Goal: Task Accomplishment & Management: Use online tool/utility

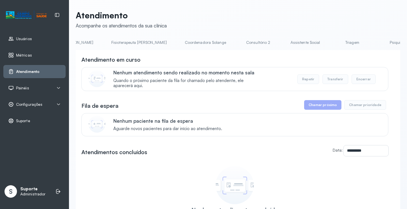
scroll to position [0, 349]
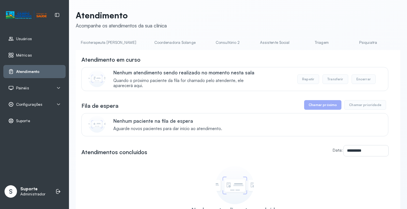
click at [302, 42] on link "Triagem" at bounding box center [322, 42] width 40 height 9
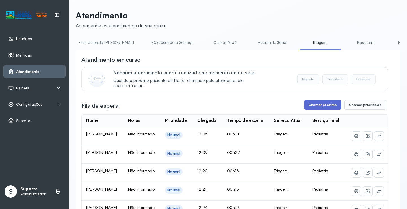
click at [331, 107] on button "Chamar próximo" at bounding box center [322, 105] width 37 height 10
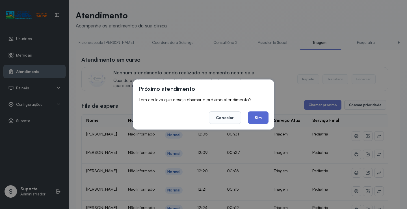
click at [259, 121] on button "Sim" at bounding box center [258, 117] width 21 height 12
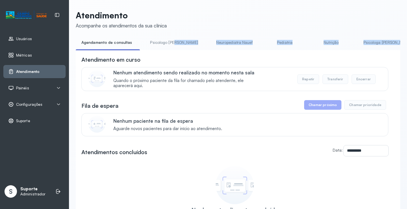
drag, startPoint x: 164, startPoint y: 53, endPoint x: 172, endPoint y: 51, distance: 8.1
click at [172, 51] on div "**********" at bounding box center [238, 149] width 325 height 222
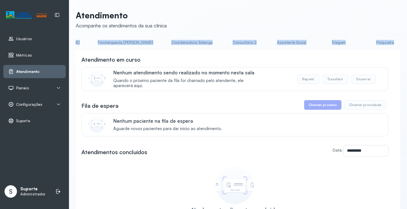
scroll to position [0, 332]
click at [318, 42] on link "Triagem" at bounding box center [338, 42] width 40 height 9
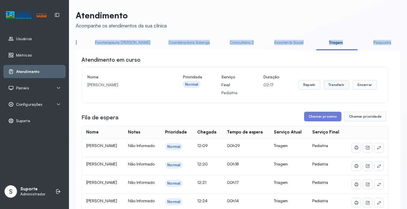
click at [336, 88] on button "Transferir" at bounding box center [337, 85] width 26 height 10
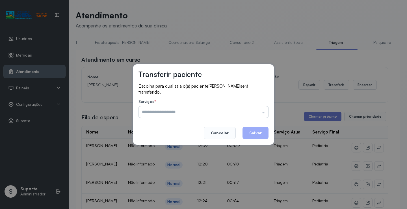
click at [264, 114] on input "text" at bounding box center [204, 111] width 130 height 11
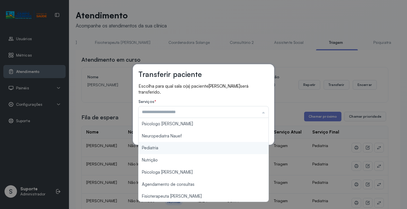
type input "*********"
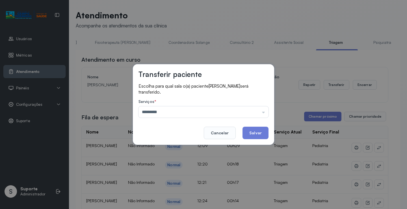
drag, startPoint x: 164, startPoint y: 148, endPoint x: 219, endPoint y: 146, distance: 54.9
click at [177, 149] on div "Transferir paciente Escolha para qual sala o(a) paciente SARAH FERNANDA DA SILV…" at bounding box center [203, 104] width 407 height 209
click at [257, 132] on button "Salvar" at bounding box center [256, 133] width 26 height 12
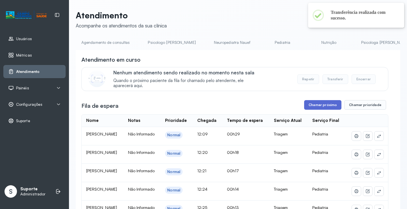
click at [326, 106] on button "Chamar próximo" at bounding box center [322, 105] width 37 height 10
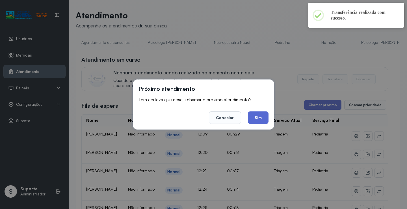
click at [260, 117] on button "Sim" at bounding box center [258, 117] width 21 height 12
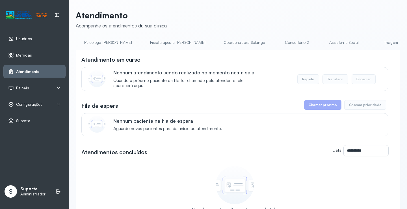
scroll to position [0, 281]
click at [369, 42] on link "Triagem" at bounding box center [389, 42] width 40 height 9
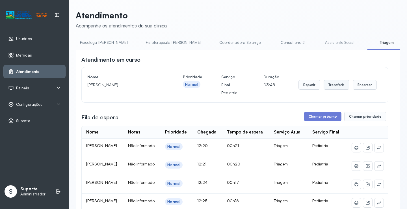
click at [337, 85] on button "Transferir" at bounding box center [337, 85] width 26 height 10
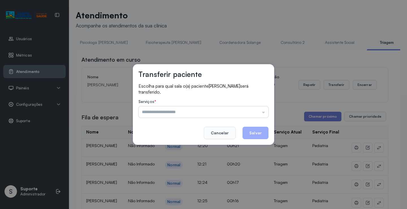
click at [264, 114] on input "text" at bounding box center [204, 111] width 130 height 11
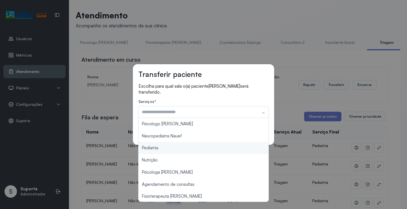
type input "*********"
drag, startPoint x: 154, startPoint y: 149, endPoint x: 158, endPoint y: 148, distance: 4.3
click at [154, 148] on div "Transferir paciente Escolha para qual sala o(a) paciente MAYLA PEREIRA DA SILVA…" at bounding box center [203, 104] width 407 height 209
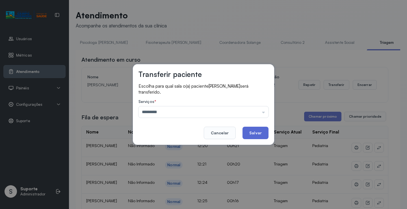
click at [261, 131] on button "Salvar" at bounding box center [256, 133] width 26 height 12
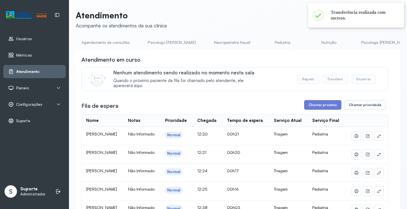
click at [320, 101] on div "**********" at bounding box center [234, 165] width 307 height 218
click at [319, 105] on button "Chamar próximo" at bounding box center [322, 105] width 37 height 10
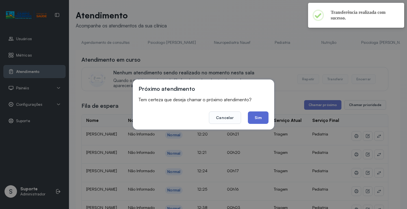
click at [259, 117] on button "Sim" at bounding box center [258, 117] width 21 height 12
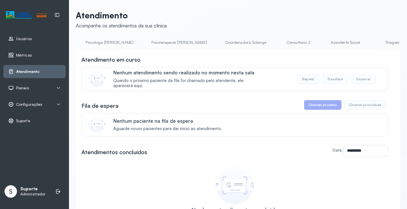
scroll to position [0, 287]
click at [364, 43] on link "Triagem" at bounding box center [384, 42] width 40 height 9
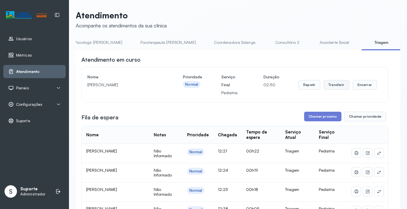
click at [338, 88] on button "Transferir" at bounding box center [337, 85] width 26 height 10
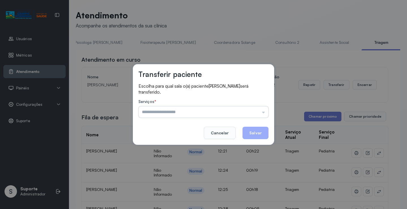
click at [265, 113] on input "text" at bounding box center [204, 111] width 130 height 11
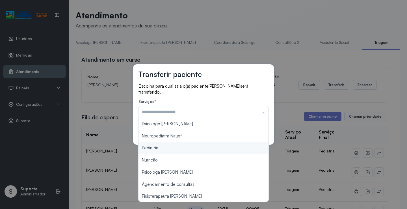
type input "*********"
click at [167, 148] on div "Transferir paciente Escolha para qual sala o(a) paciente HELENA BORBA CARDOSO s…" at bounding box center [203, 104] width 407 height 209
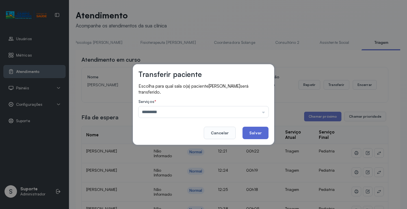
click at [258, 134] on button "Salvar" at bounding box center [256, 133] width 26 height 12
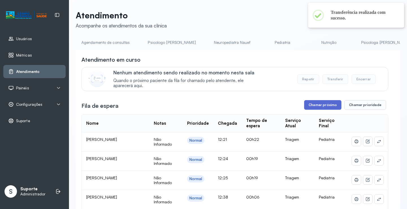
click at [328, 105] on button "Chamar próximo" at bounding box center [322, 105] width 37 height 10
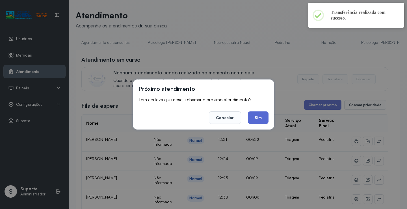
click at [263, 119] on button "Sim" at bounding box center [258, 117] width 21 height 12
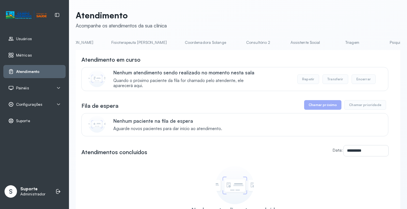
scroll to position [0, 336]
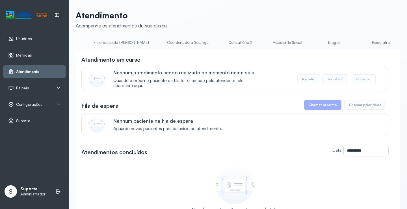
click at [315, 40] on link "Triagem" at bounding box center [335, 42] width 40 height 9
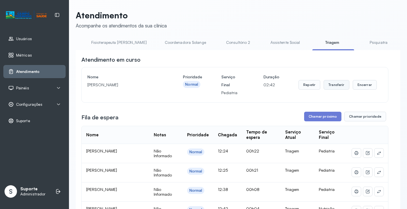
click at [336, 87] on button "Transferir" at bounding box center [337, 85] width 26 height 10
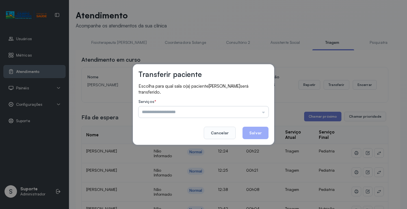
click at [263, 113] on input "text" at bounding box center [204, 111] width 130 height 11
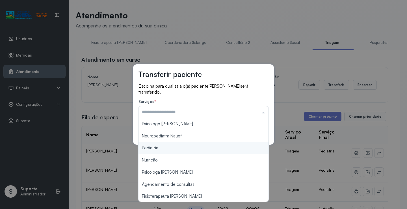
type input "*********"
drag, startPoint x: 156, startPoint y: 148, endPoint x: 206, endPoint y: 148, distance: 49.5
click at [195, 148] on div "Transferir paciente Escolha para qual sala o(a) paciente MARIA EVA MARQUES DE O…" at bounding box center [203, 104] width 407 height 209
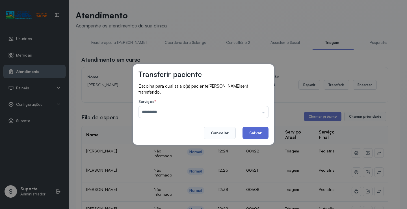
click at [263, 131] on button "Salvar" at bounding box center [256, 133] width 26 height 12
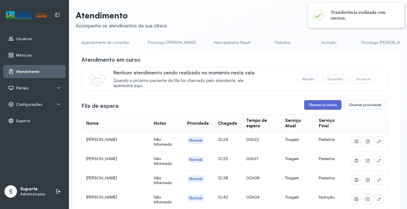
click at [329, 106] on button "Chamar próximo" at bounding box center [322, 105] width 37 height 10
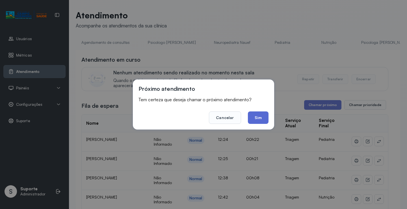
click at [261, 117] on button "Sim" at bounding box center [258, 117] width 21 height 12
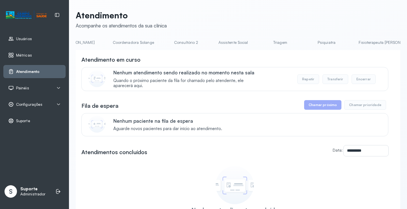
scroll to position [0, 391]
click at [260, 44] on link "Triagem" at bounding box center [280, 42] width 40 height 9
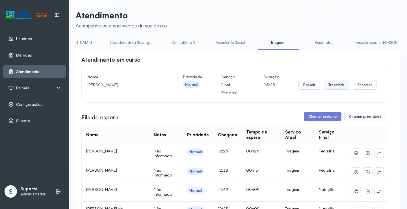
click at [335, 87] on button "Transferir" at bounding box center [337, 85] width 26 height 10
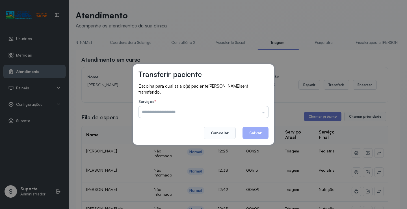
click at [264, 113] on input "text" at bounding box center [204, 111] width 130 height 11
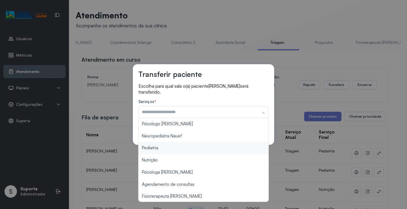
type input "*********"
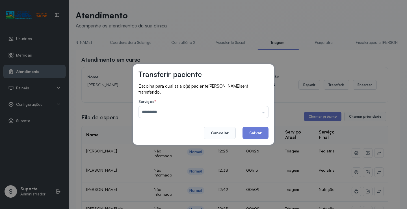
click at [170, 148] on div "Transferir paciente Escolha para qual sala o(a) paciente LUIZ FELIPE VIEIRA RAM…" at bounding box center [203, 104] width 407 height 209
click at [261, 131] on button "Salvar" at bounding box center [256, 133] width 26 height 12
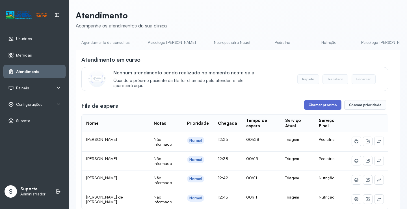
click at [325, 106] on button "Chamar próximo" at bounding box center [322, 105] width 37 height 10
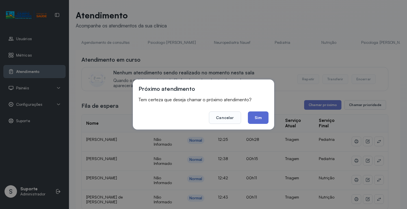
click at [261, 119] on button "Sim" at bounding box center [258, 117] width 21 height 12
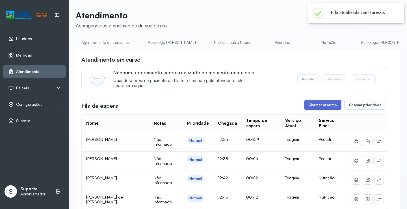
click at [325, 108] on button "Chamar próximo" at bounding box center [322, 105] width 37 height 10
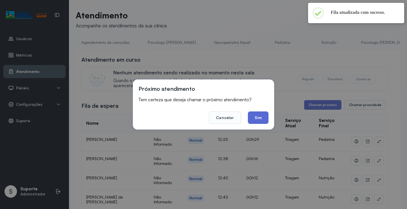
click at [258, 118] on button "Sim" at bounding box center [258, 117] width 21 height 12
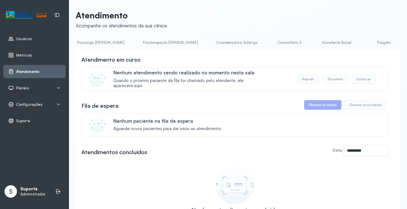
scroll to position [0, 288]
click at [363, 41] on link "Triagem" at bounding box center [383, 42] width 40 height 9
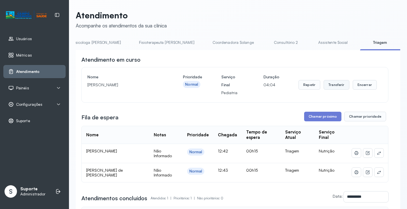
click at [336, 86] on button "Transferir" at bounding box center [337, 85] width 26 height 10
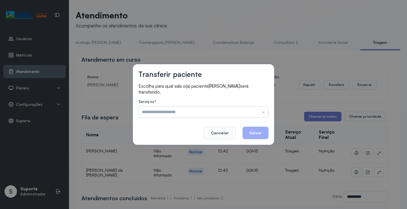
click at [262, 113] on input "text" at bounding box center [204, 111] width 130 height 11
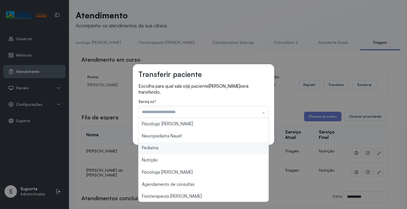
type input "*********"
click at [176, 149] on div "Transferir paciente Escolha para qual sala o(a) paciente JOAO PEDRO FERREIRA DA…" at bounding box center [203, 104] width 407 height 209
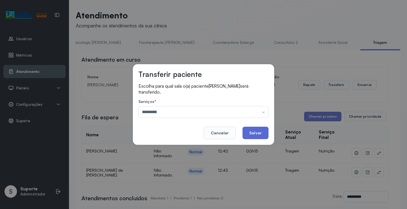
click at [251, 134] on button "Salvar" at bounding box center [256, 133] width 26 height 12
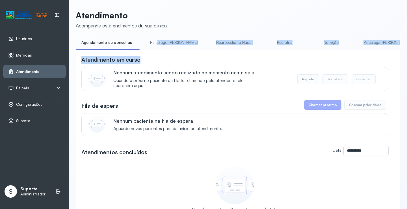
drag, startPoint x: 156, startPoint y: 50, endPoint x: 174, endPoint y: 56, distance: 18.9
click at [174, 56] on div "**********" at bounding box center [238, 149] width 325 height 222
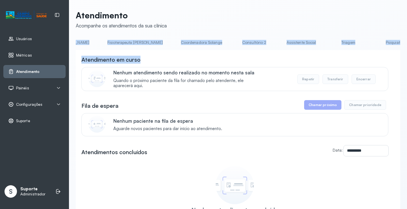
scroll to position [0, 345]
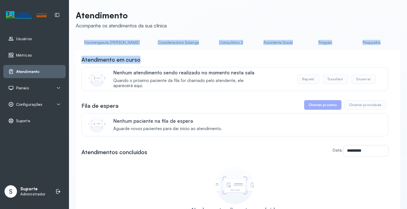
click at [305, 43] on link "Triagem" at bounding box center [325, 42] width 40 height 9
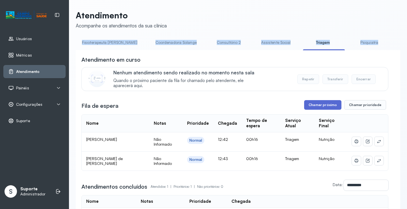
click at [323, 107] on button "Chamar próximo" at bounding box center [322, 105] width 37 height 10
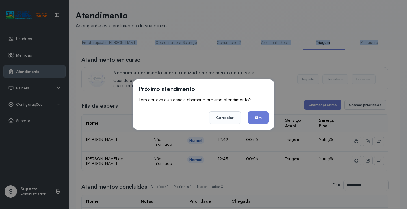
click at [257, 119] on button "Sim" at bounding box center [258, 117] width 21 height 12
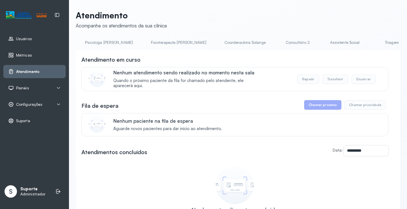
scroll to position [0, 310]
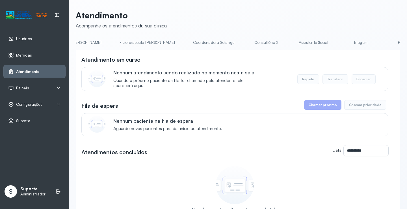
drag, startPoint x: 299, startPoint y: 46, endPoint x: 301, endPoint y: 49, distance: 4.6
click at [341, 45] on link "Triagem" at bounding box center [361, 42] width 40 height 9
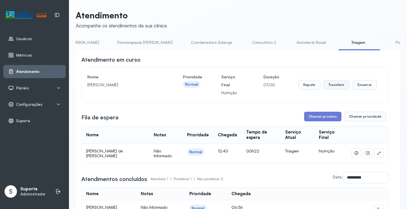
click at [340, 84] on button "Transferir" at bounding box center [337, 85] width 26 height 10
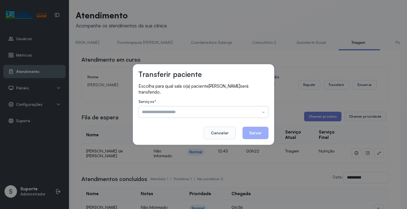
click at [264, 113] on input "text" at bounding box center [204, 111] width 130 height 11
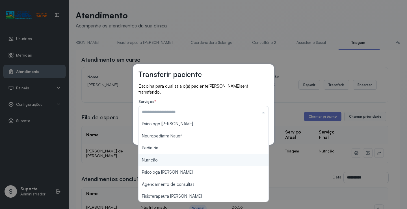
type input "********"
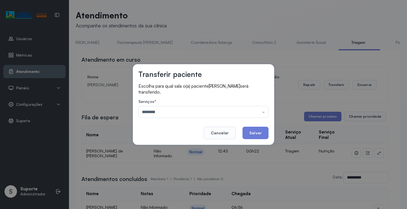
click at [161, 161] on div "Transferir paciente Escolha para qual sala o(a) paciente [PERSON_NAME] será tra…" at bounding box center [203, 104] width 407 height 209
click at [259, 133] on button "Salvar" at bounding box center [256, 133] width 26 height 12
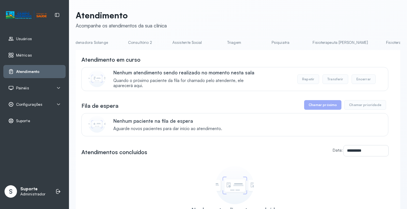
scroll to position [0, 448]
click at [202, 42] on link "Triagem" at bounding box center [222, 42] width 40 height 9
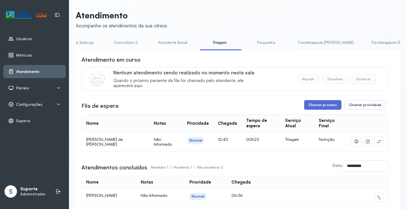
click at [316, 106] on button "Chamar próximo" at bounding box center [322, 105] width 37 height 10
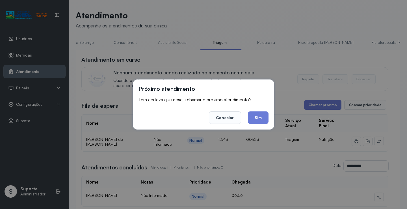
click at [255, 117] on button "Sim" at bounding box center [258, 117] width 21 height 12
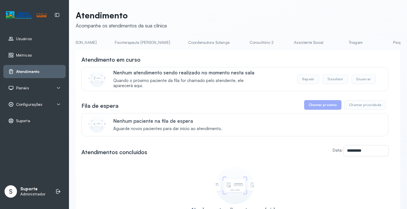
scroll to position [0, 327]
click at [324, 41] on link "Triagem" at bounding box center [344, 42] width 40 height 9
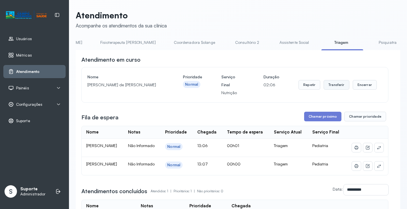
click at [332, 86] on button "Transferir" at bounding box center [337, 85] width 26 height 10
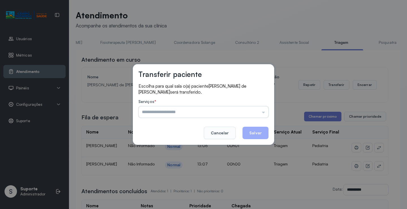
click at [264, 111] on input "text" at bounding box center [204, 111] width 130 height 11
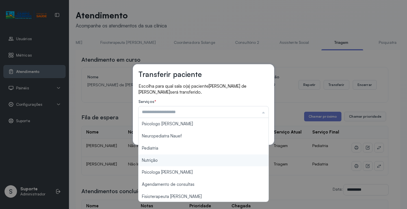
type input "********"
drag, startPoint x: 157, startPoint y: 161, endPoint x: 230, endPoint y: 143, distance: 75.2
click at [185, 155] on div "Transferir paciente Escolha para qual sala o(a) paciente Maria Heloisa Souza de…" at bounding box center [203, 104] width 407 height 209
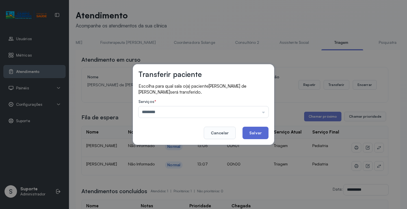
click at [258, 132] on button "Salvar" at bounding box center [256, 133] width 26 height 12
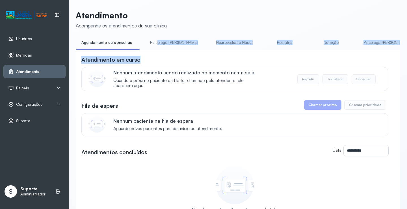
drag, startPoint x: 155, startPoint y: 50, endPoint x: 167, endPoint y: 53, distance: 11.7
click at [167, 53] on div "**********" at bounding box center [238, 149] width 325 height 222
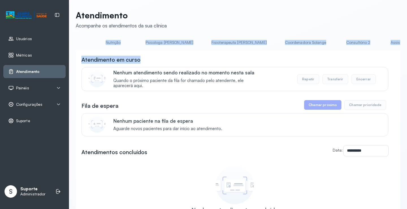
scroll to position [0, 299]
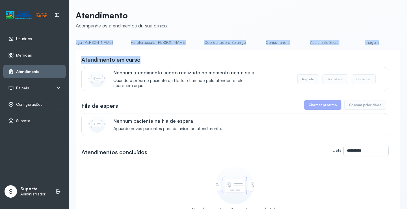
click at [352, 43] on link "Triagem" at bounding box center [372, 42] width 40 height 9
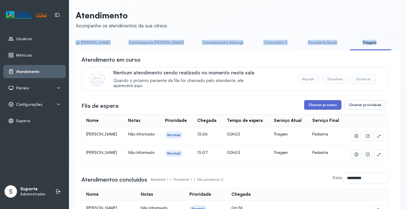
click at [318, 109] on button "Chamar próximo" at bounding box center [322, 105] width 37 height 10
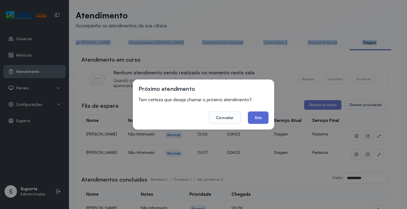
click at [260, 115] on button "Sim" at bounding box center [258, 117] width 21 height 12
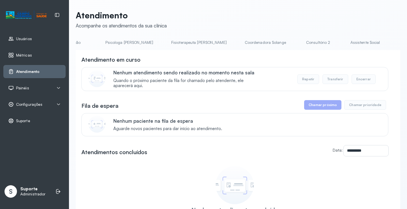
scroll to position [0, 332]
click at [319, 44] on link "Triagem" at bounding box center [339, 42] width 40 height 9
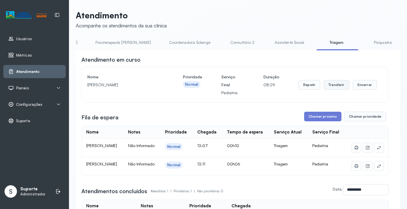
click at [335, 85] on button "Transferir" at bounding box center [337, 85] width 26 height 10
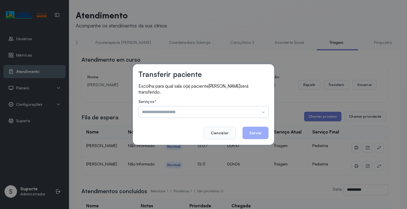
click at [264, 113] on input "text" at bounding box center [204, 111] width 130 height 11
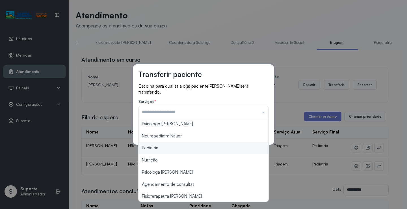
type input "*********"
click at [170, 149] on div "Transferir paciente Escolha para qual sala o(a) paciente HELENA FERNANDES DE SO…" at bounding box center [203, 104] width 407 height 209
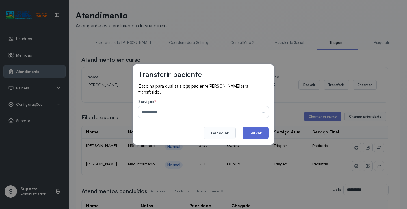
click at [262, 136] on button "Salvar" at bounding box center [256, 133] width 26 height 12
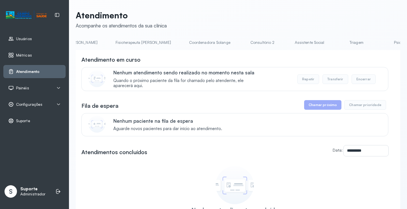
scroll to position [0, 381]
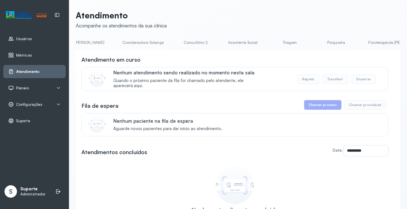
click at [270, 43] on link "Triagem" at bounding box center [290, 42] width 40 height 9
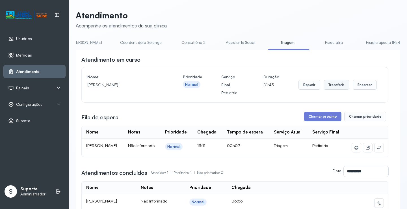
click at [338, 87] on button "Transferir" at bounding box center [337, 85] width 26 height 10
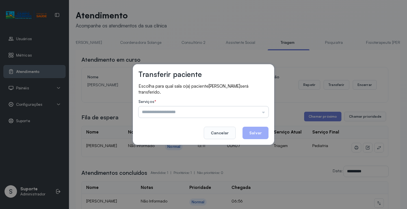
click at [264, 112] on input "text" at bounding box center [204, 111] width 130 height 11
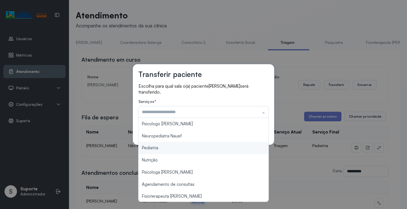
type input "*********"
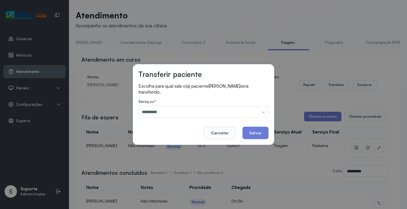
click at [171, 148] on div "Transferir paciente Escolha para qual sala o(a) paciente [PERSON_NAME] será tra…" at bounding box center [203, 104] width 407 height 209
click at [255, 136] on button "Salvar" at bounding box center [256, 133] width 26 height 12
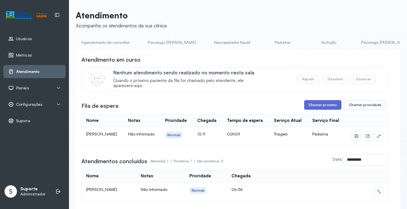
click at [323, 107] on button "Chamar próximo" at bounding box center [322, 105] width 37 height 10
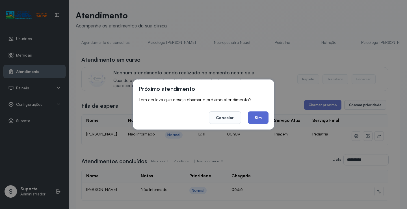
click at [256, 117] on button "Sim" at bounding box center [258, 117] width 21 height 12
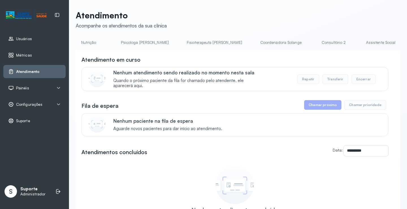
scroll to position [0, 394]
click at [256, 43] on link "Triagem" at bounding box center [276, 42] width 40 height 9
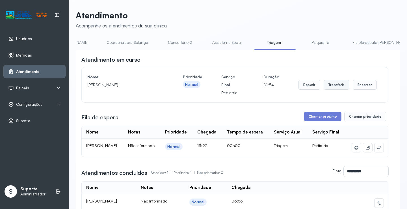
click at [333, 87] on button "Transferir" at bounding box center [337, 85] width 26 height 10
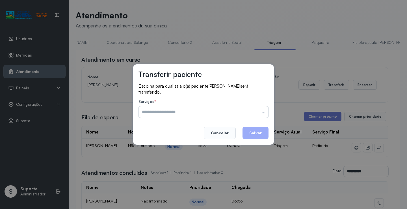
click at [265, 113] on input "text" at bounding box center [204, 111] width 130 height 11
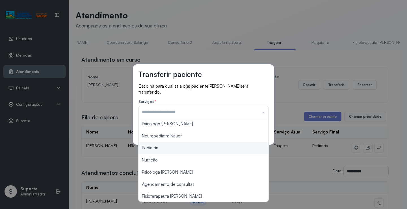
type input "*********"
click at [172, 147] on div "Transferir paciente Escolha para qual sala o(a) paciente [PERSON_NAME] será tra…" at bounding box center [203, 104] width 407 height 209
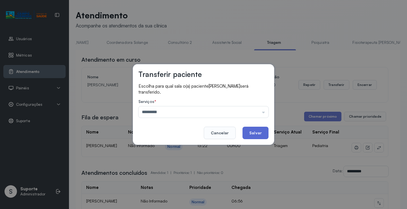
click at [256, 133] on button "Salvar" at bounding box center [256, 133] width 26 height 12
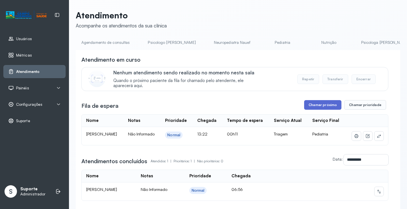
click at [324, 105] on button "Chamar próximo" at bounding box center [322, 105] width 37 height 10
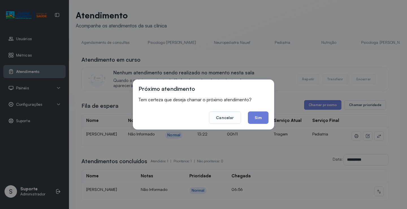
click at [262, 117] on button "Sim" at bounding box center [258, 117] width 21 height 12
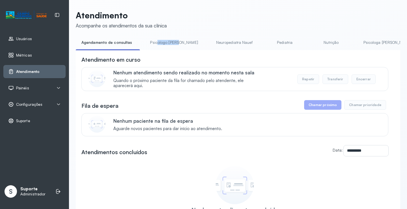
drag, startPoint x: 155, startPoint y: 50, endPoint x: 175, endPoint y: 50, distance: 19.8
click at [175, 50] on li "Psicologo [PERSON_NAME]" at bounding box center [175, 44] width 61 height 13
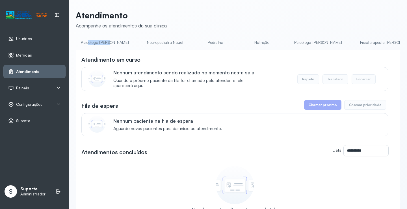
scroll to position [0, 450]
click at [201, 44] on link "Triagem" at bounding box center [221, 42] width 40 height 9
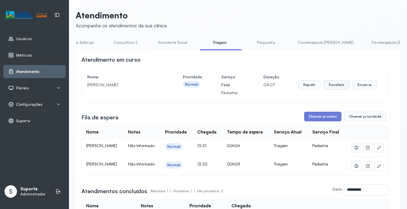
click at [333, 87] on button "Transferir" at bounding box center [337, 85] width 26 height 10
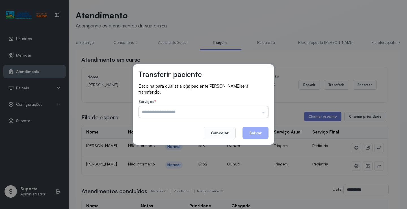
click at [264, 113] on input "text" at bounding box center [204, 111] width 130 height 11
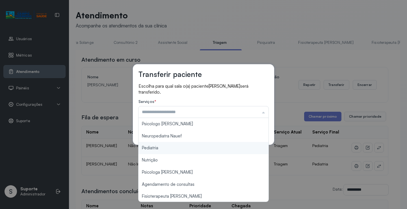
type input "*********"
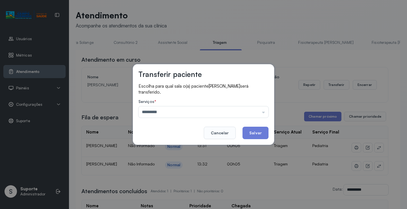
click at [166, 148] on div "Transferir paciente Escolha para qual sala o(a) paciente ALICE SANTOS FARIAS se…" at bounding box center [203, 104] width 407 height 209
click at [258, 134] on button "Salvar" at bounding box center [256, 133] width 26 height 12
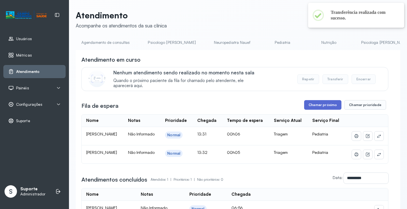
click at [323, 107] on button "Chamar próximo" at bounding box center [322, 105] width 37 height 10
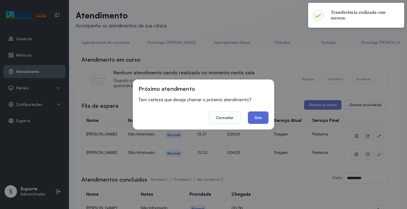
click at [264, 118] on button "Sim" at bounding box center [258, 117] width 21 height 12
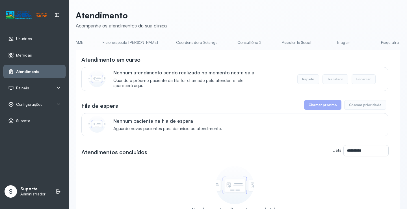
scroll to position [0, 450]
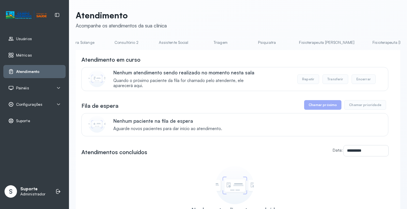
click at [201, 42] on link "Triagem" at bounding box center [221, 42] width 40 height 9
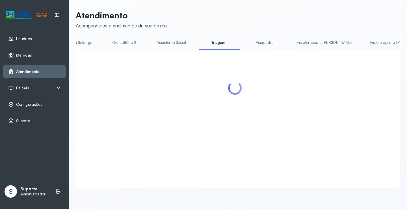
scroll to position [0, 448]
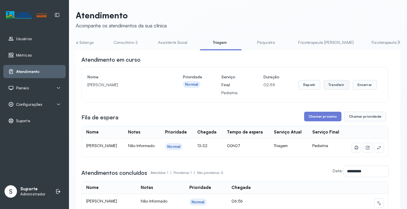
click at [333, 86] on button "Transferir" at bounding box center [337, 85] width 26 height 10
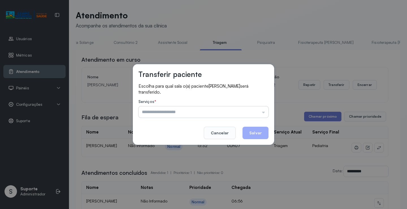
click at [264, 112] on input "text" at bounding box center [204, 111] width 130 height 11
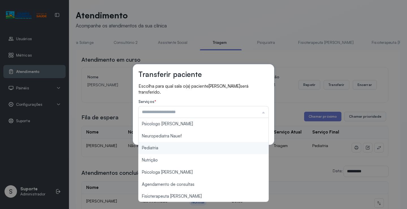
type input "*********"
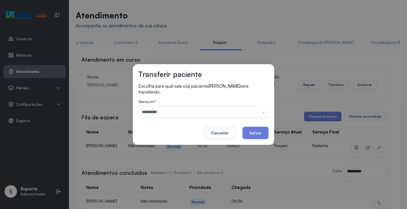
click at [177, 148] on div "Transferir paciente Escolha para qual sala o(a) paciente [PERSON_NAME] será tra…" at bounding box center [203, 104] width 407 height 209
click at [251, 131] on button "Salvar" at bounding box center [256, 133] width 26 height 12
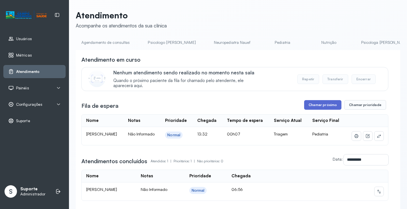
click at [325, 105] on button "Chamar próximo" at bounding box center [322, 105] width 37 height 10
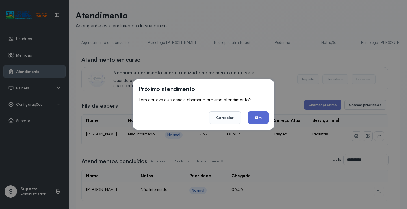
click at [258, 119] on button "Sim" at bounding box center [258, 117] width 21 height 12
